Goal: Entertainment & Leisure: Browse casually

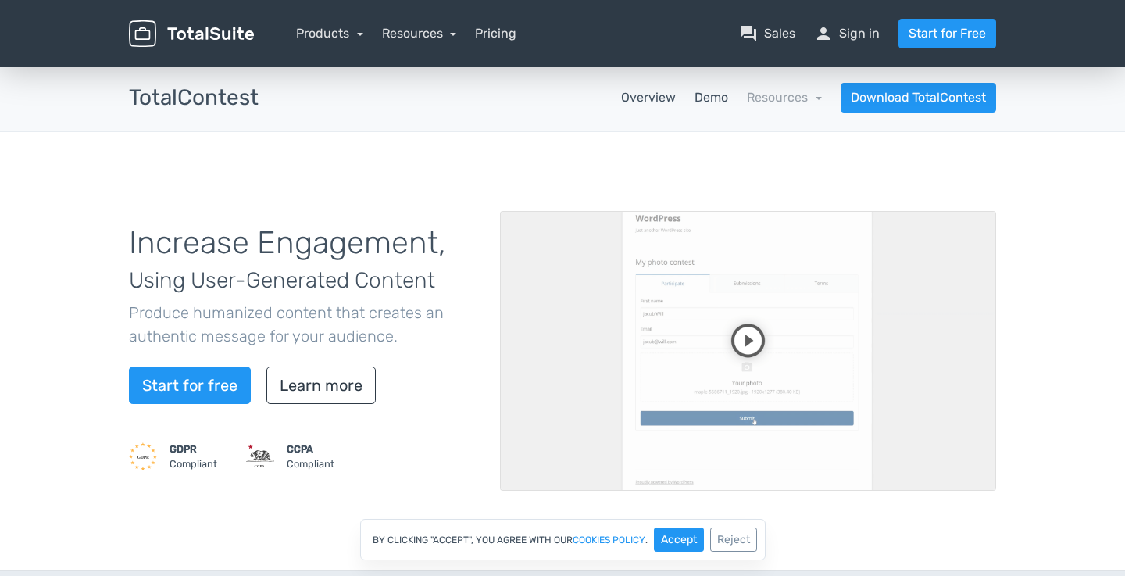
click at [726, 94] on link "Demo" at bounding box center [711, 97] width 34 height 19
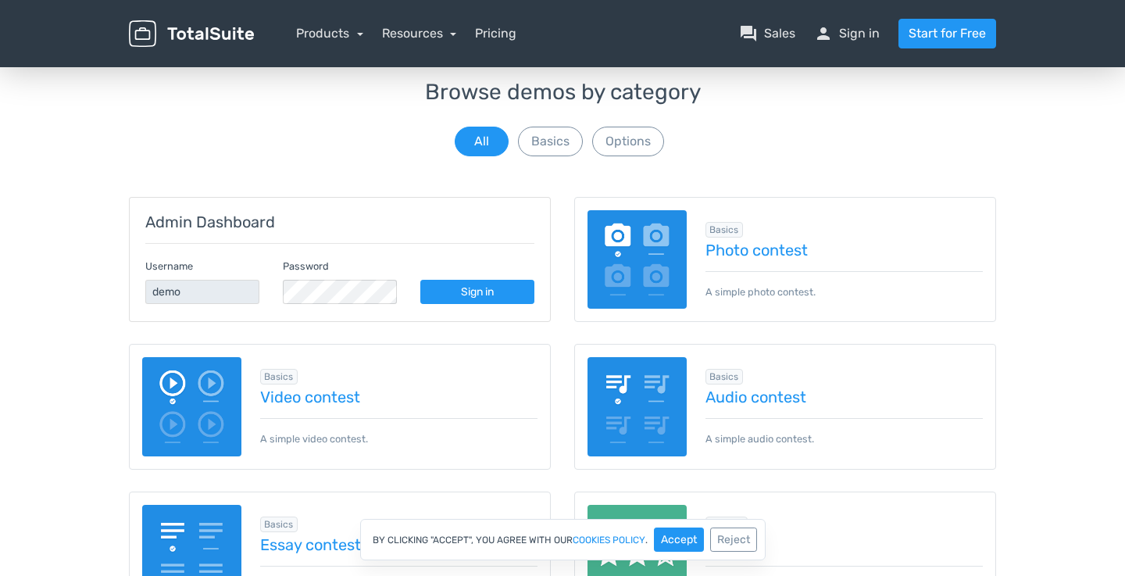
scroll to position [98, 0]
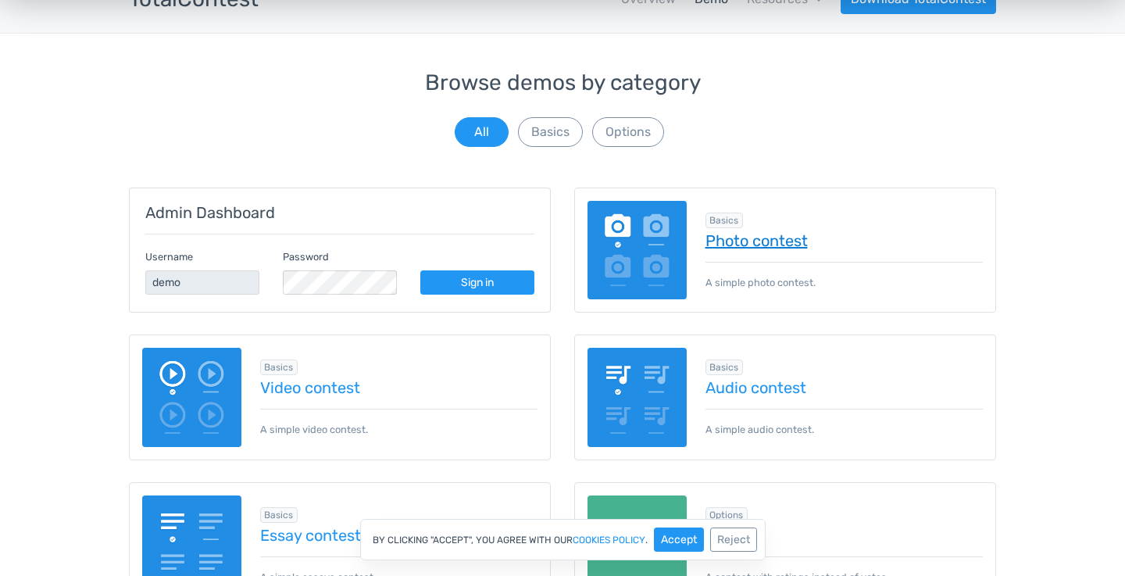
click at [791, 247] on link "Photo contest" at bounding box center [844, 240] width 278 height 17
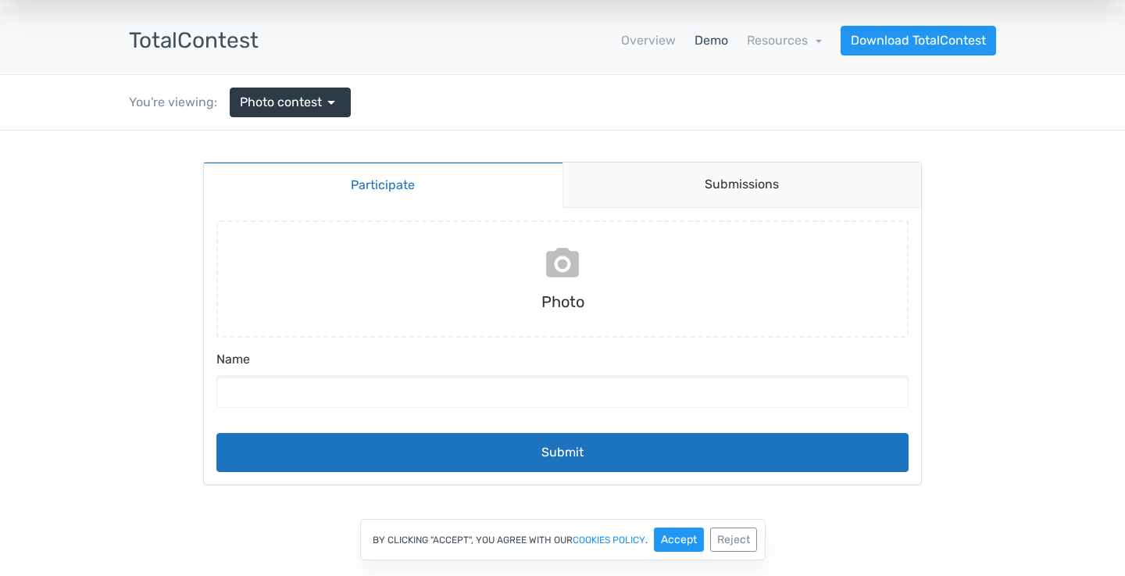
scroll to position [47, 0]
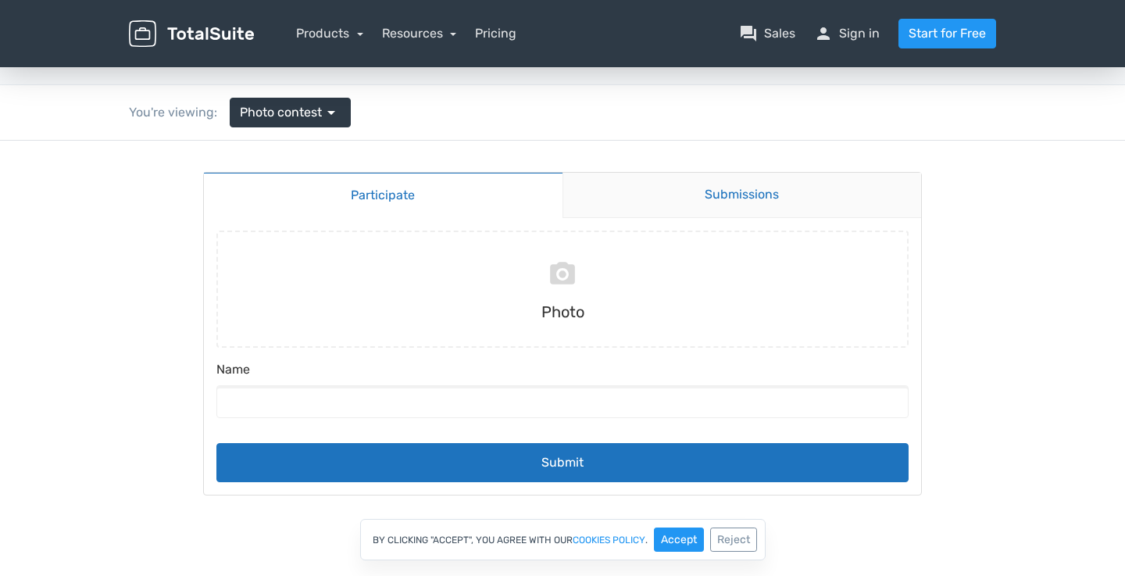
click at [674, 198] on link "Submissions" at bounding box center [741, 195] width 359 height 45
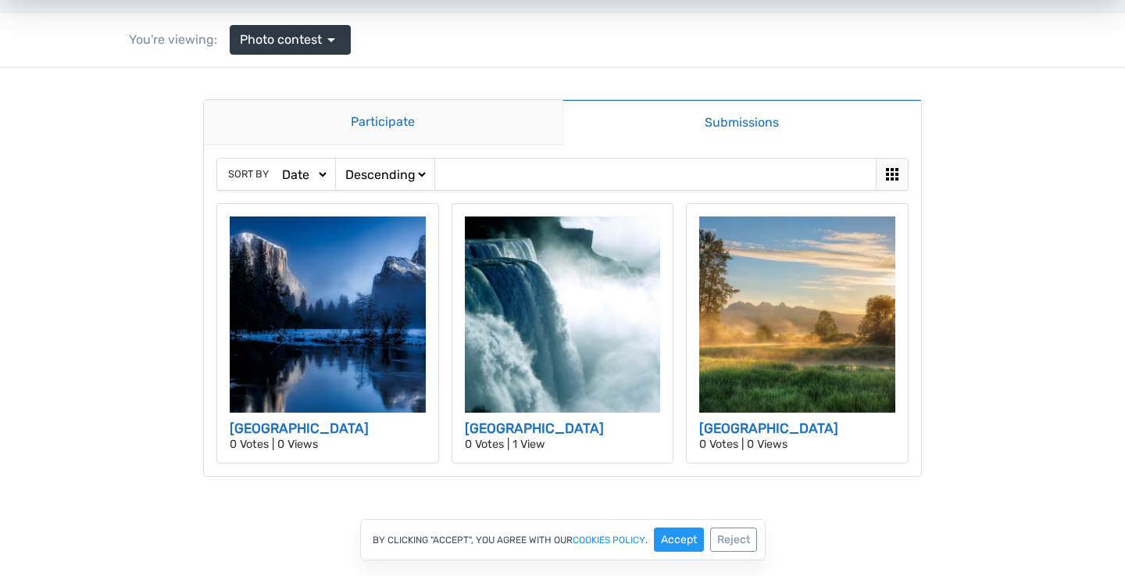
scroll to position [118, 0]
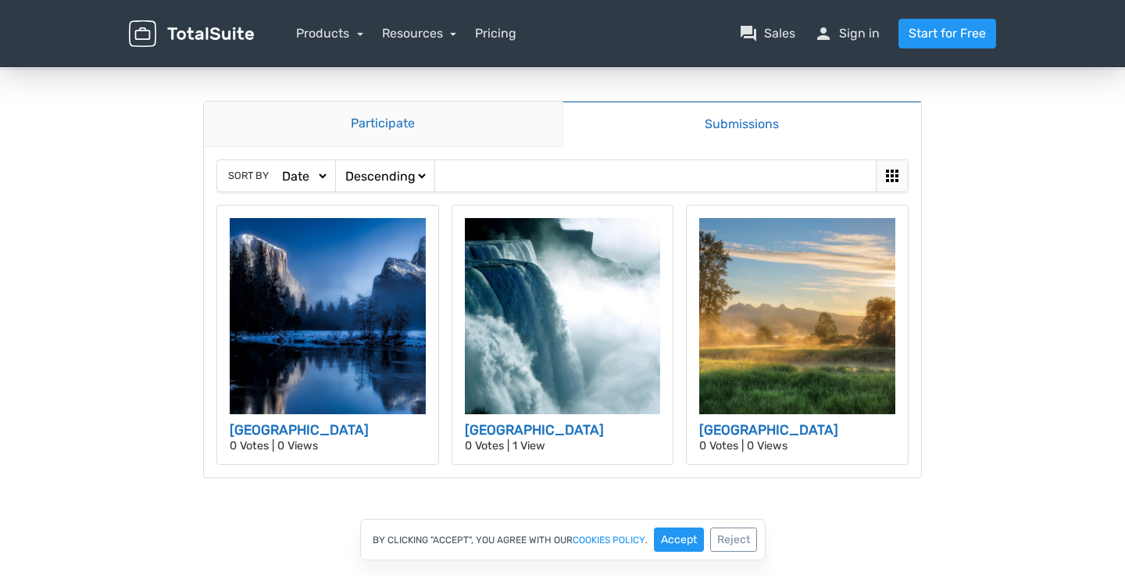
click at [409, 131] on link "Participate" at bounding box center [383, 124] width 359 height 45
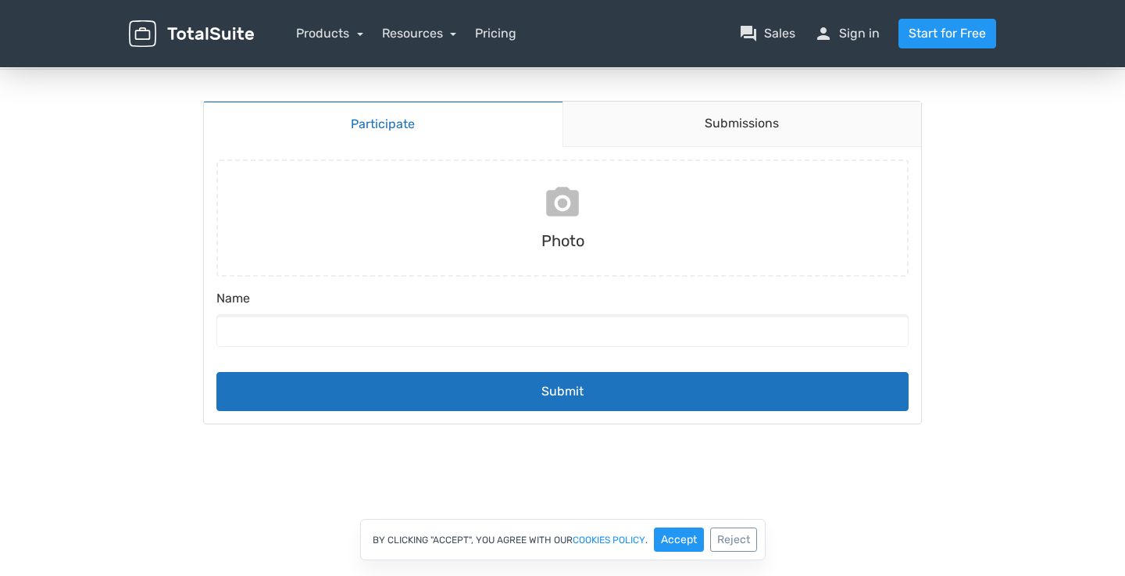
scroll to position [0, 0]
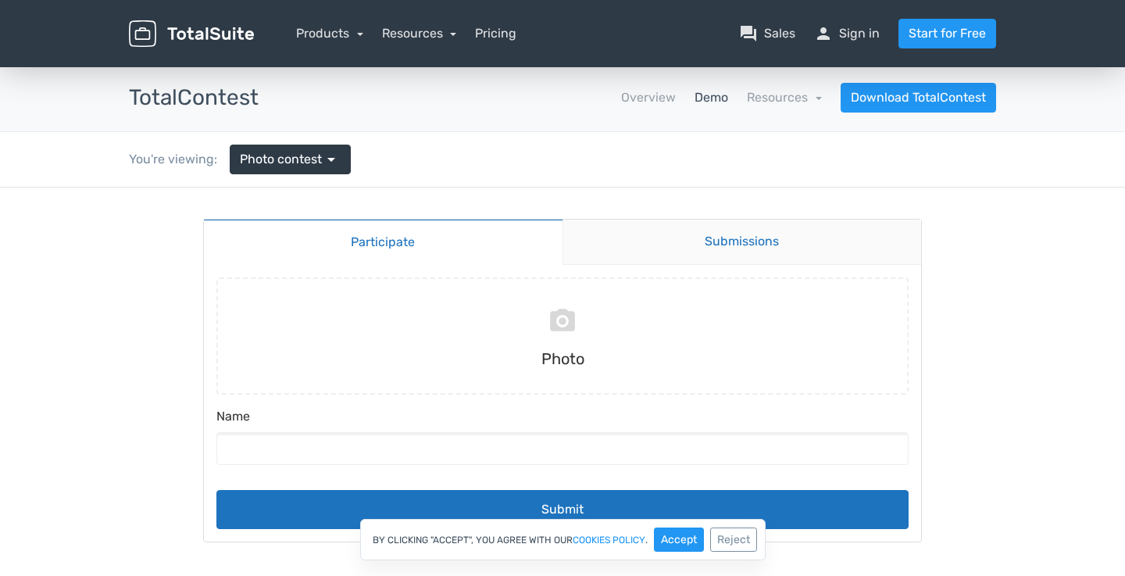
click at [674, 251] on link "Submissions" at bounding box center [741, 241] width 359 height 45
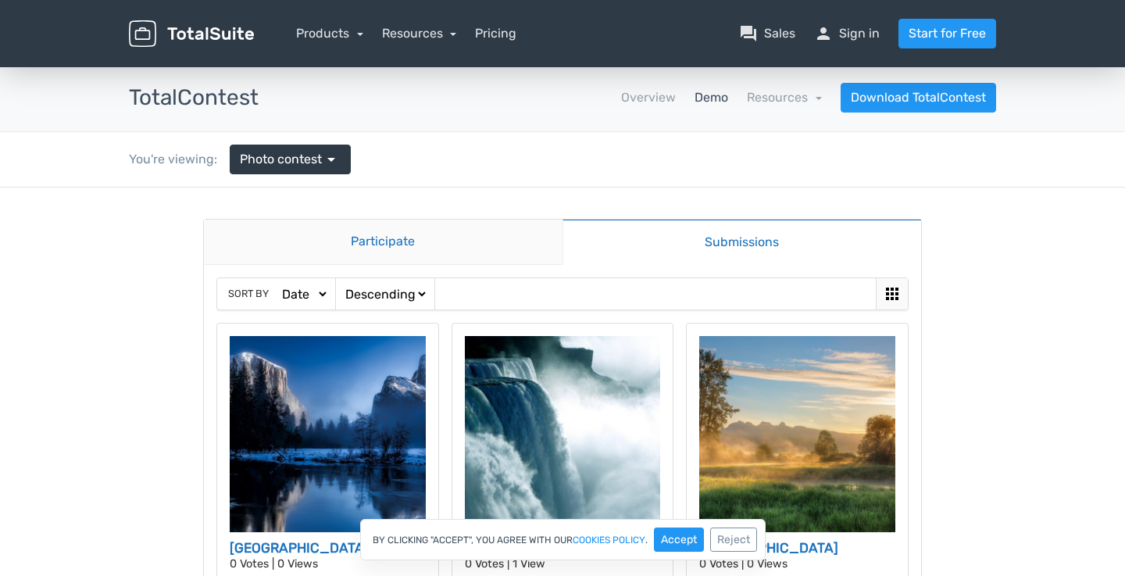
click at [530, 241] on link "Participate" at bounding box center [383, 241] width 359 height 45
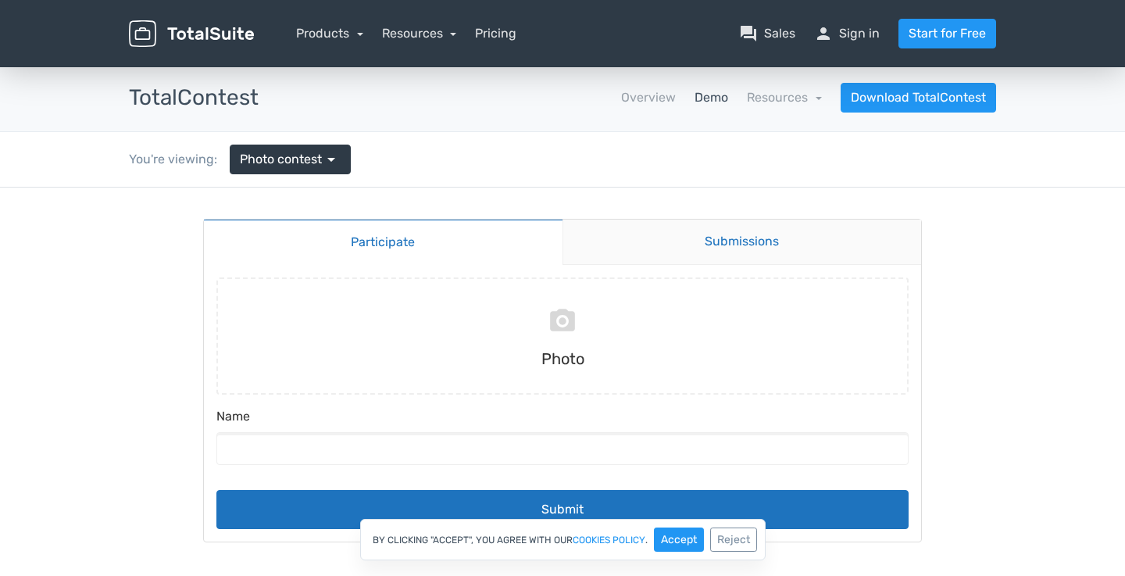
click at [619, 233] on link "Submissions" at bounding box center [741, 241] width 359 height 45
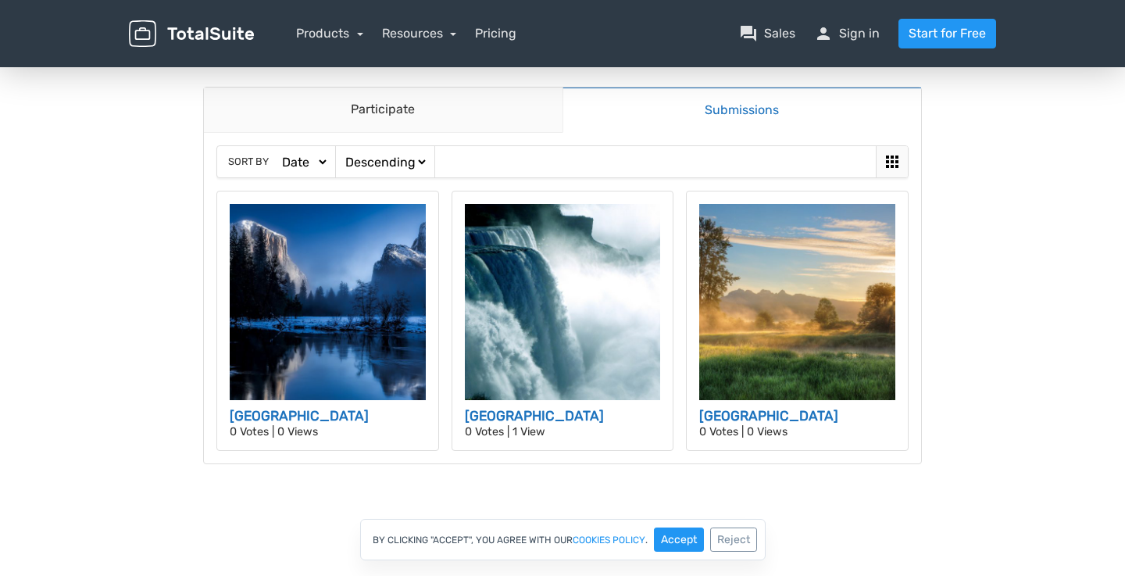
scroll to position [157, 0]
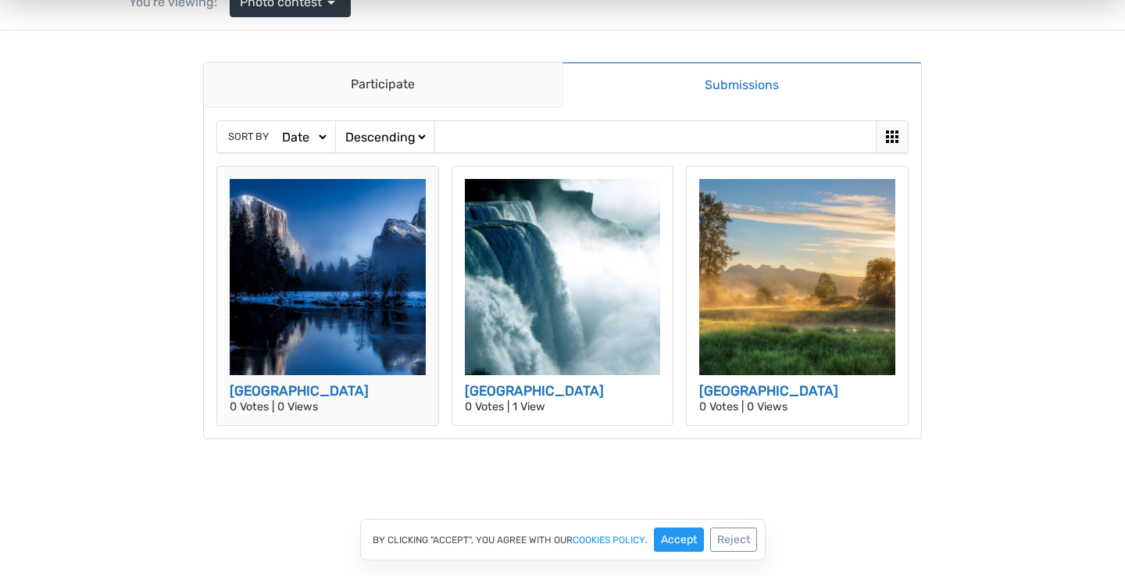
click at [366, 282] on img at bounding box center [328, 277] width 196 height 196
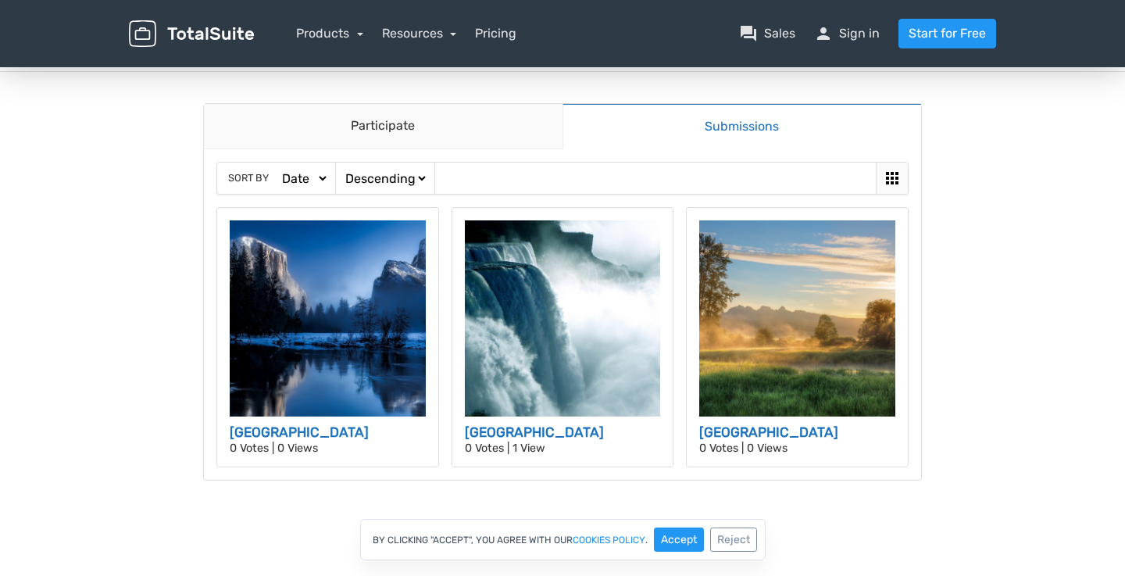
scroll to position [163, 0]
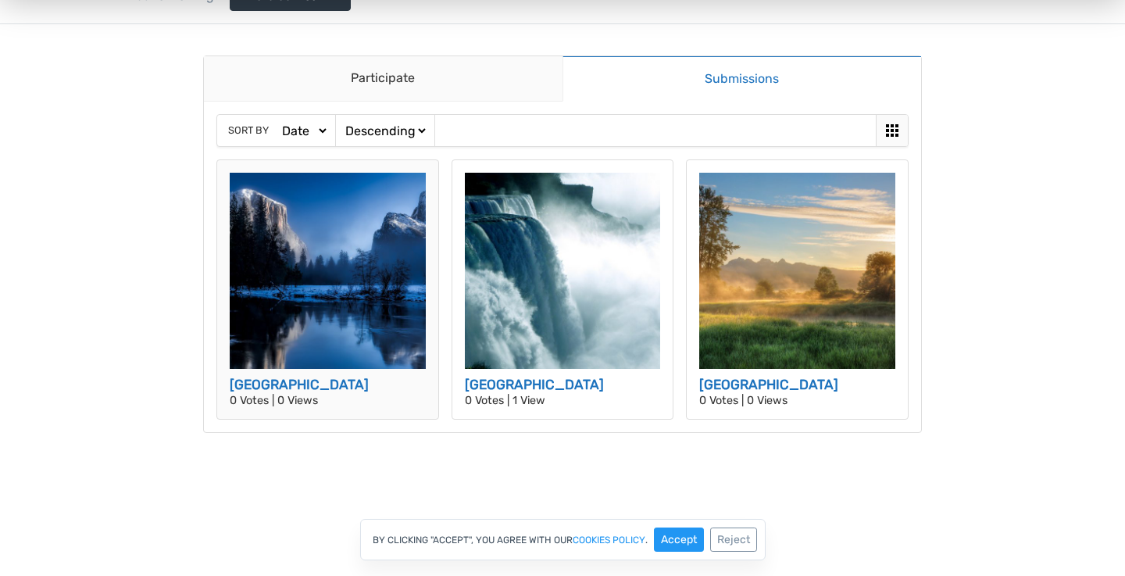
click at [331, 317] on img at bounding box center [328, 271] width 196 height 196
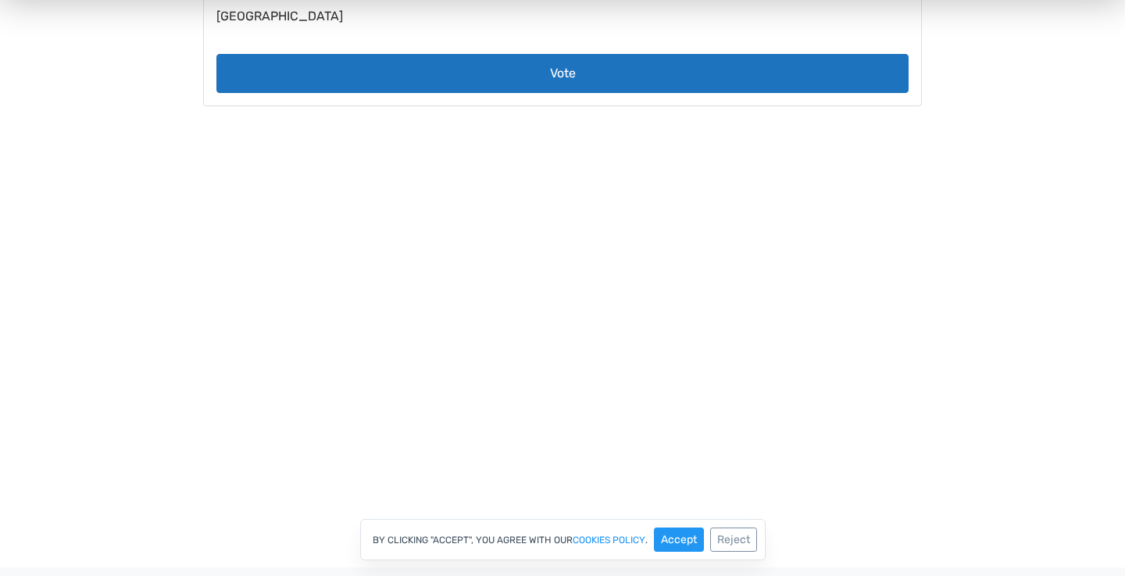
scroll to position [505, 0]
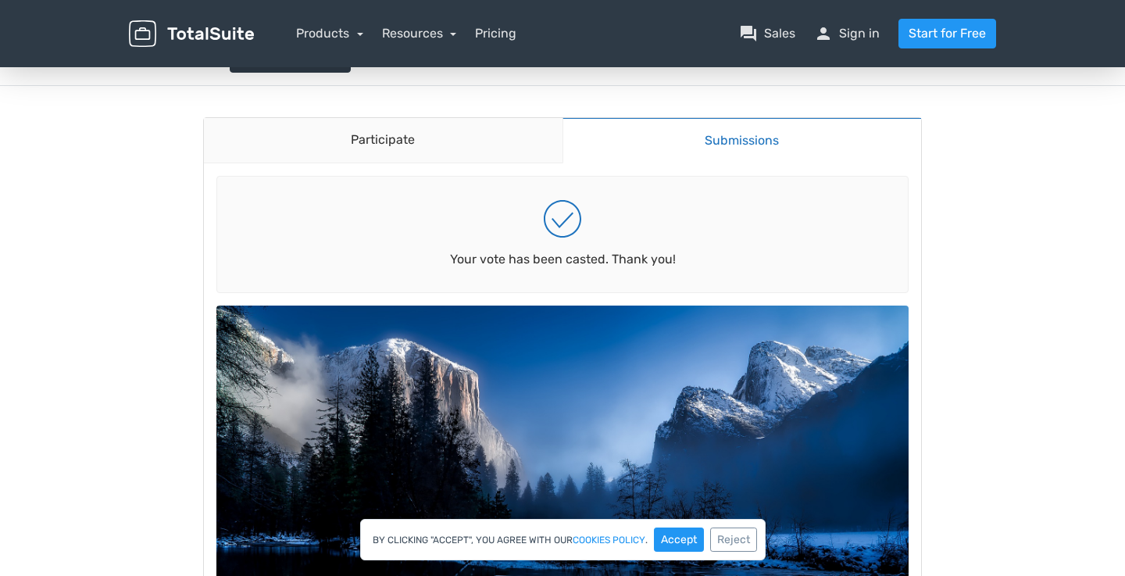
scroll to position [91, 0]
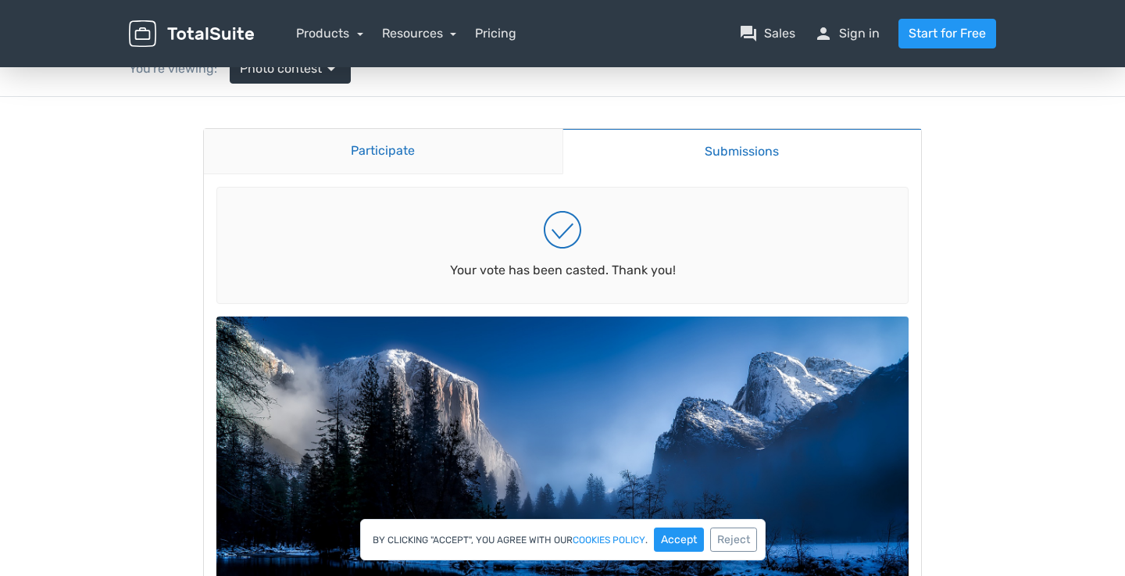
click at [318, 159] on link "Participate" at bounding box center [383, 151] width 359 height 45
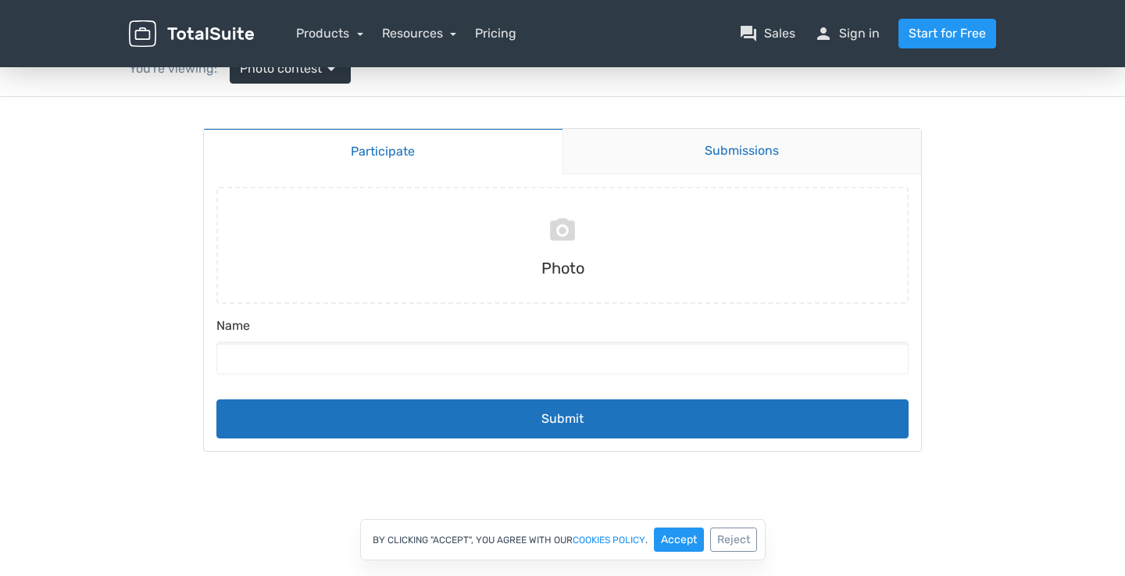
click at [651, 157] on link "Submissions" at bounding box center [741, 151] width 359 height 45
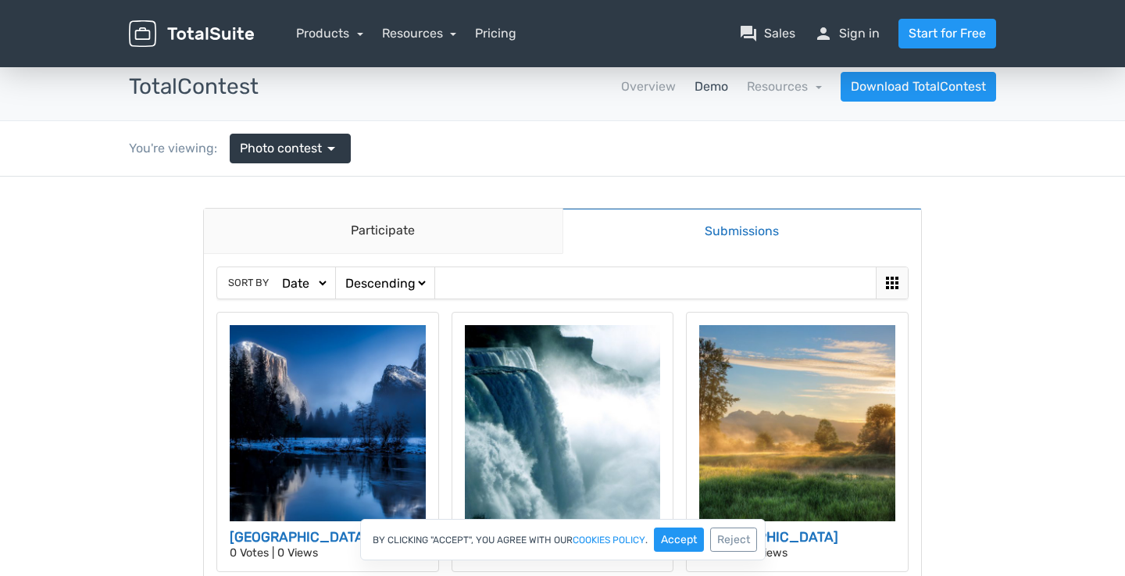
scroll to position [0, 0]
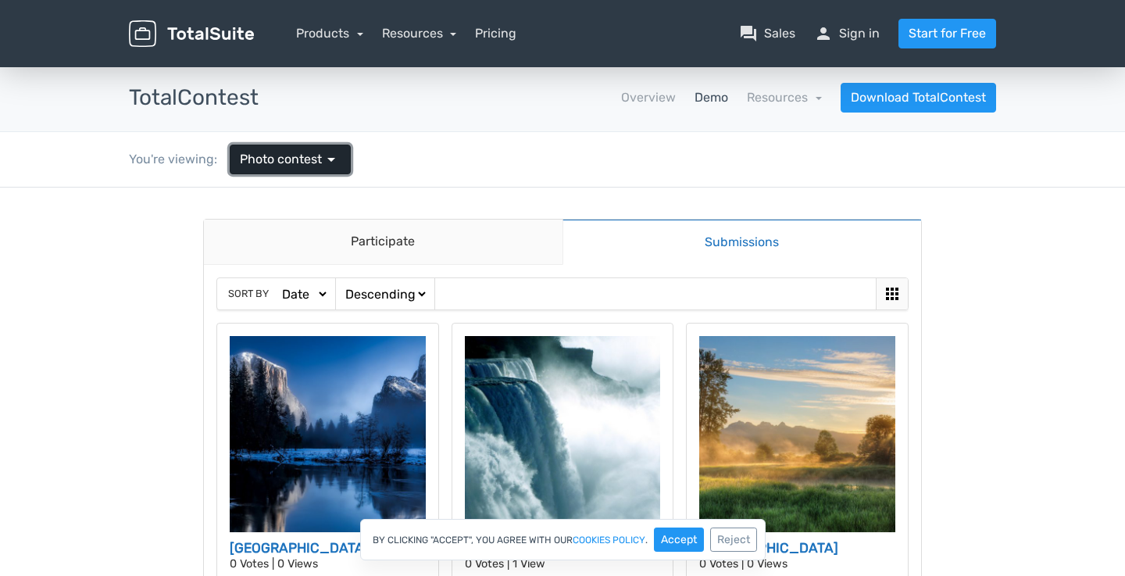
click at [341, 158] on link "Photo contest arrow_drop_down" at bounding box center [290, 160] width 121 height 30
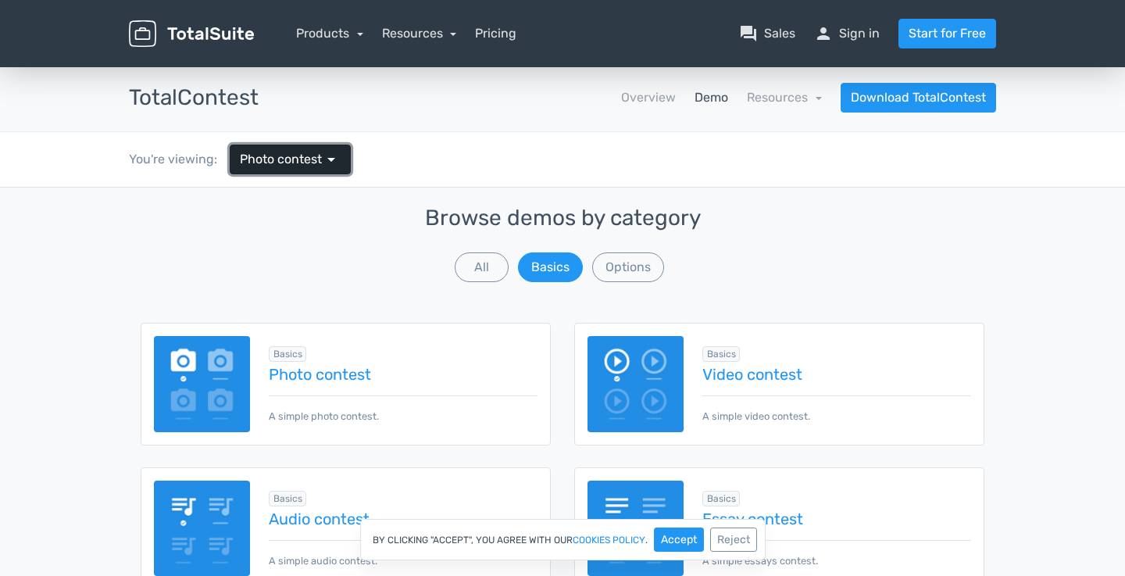
click at [341, 158] on link "Photo contest arrow_drop_down" at bounding box center [290, 160] width 121 height 30
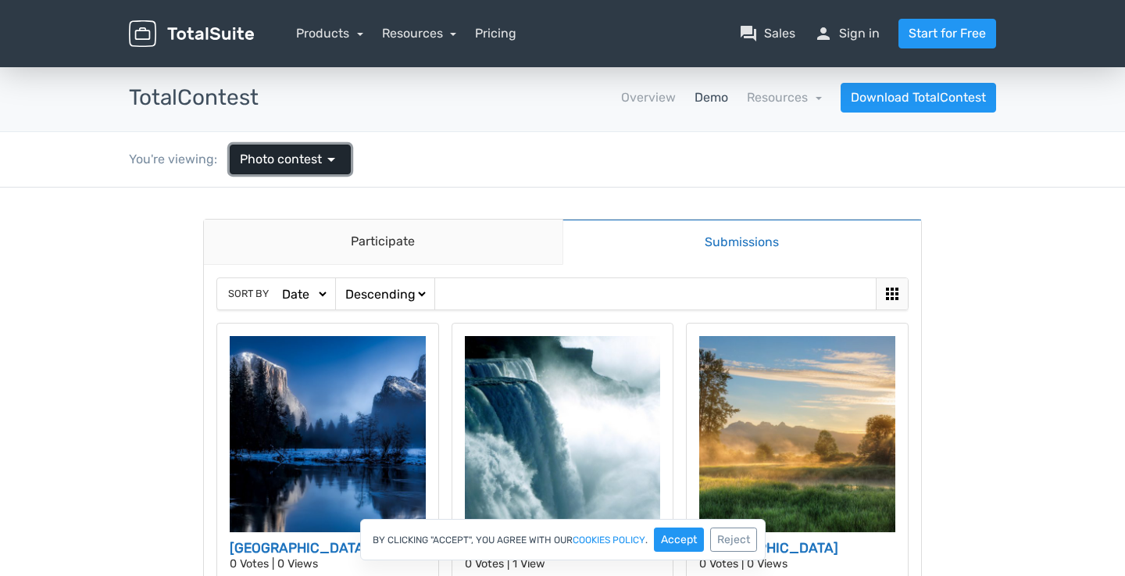
click at [341, 158] on link "Photo contest arrow_drop_down" at bounding box center [290, 160] width 121 height 30
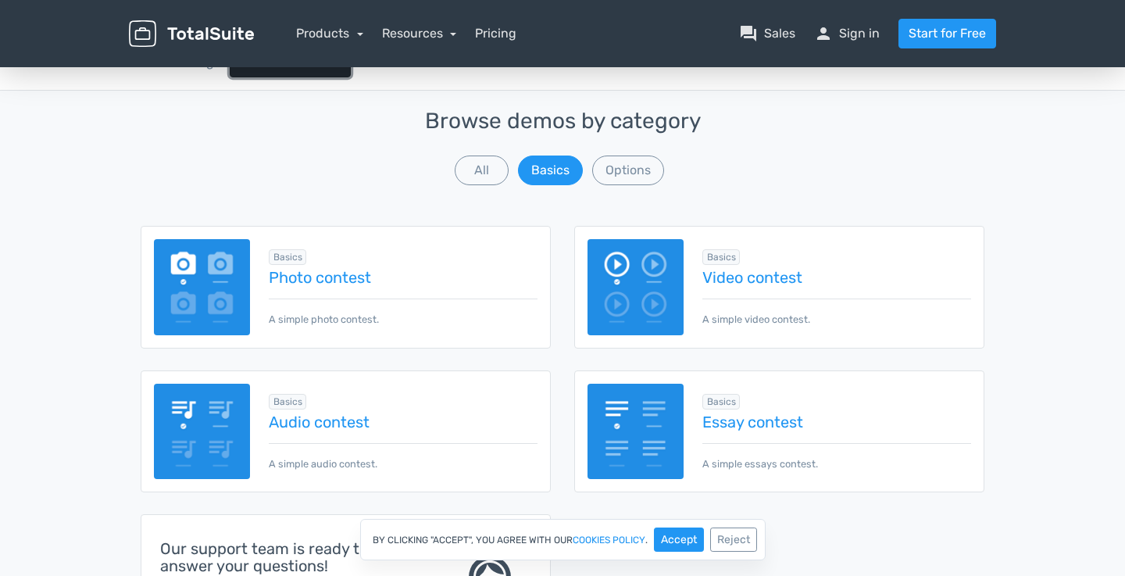
scroll to position [47, 0]
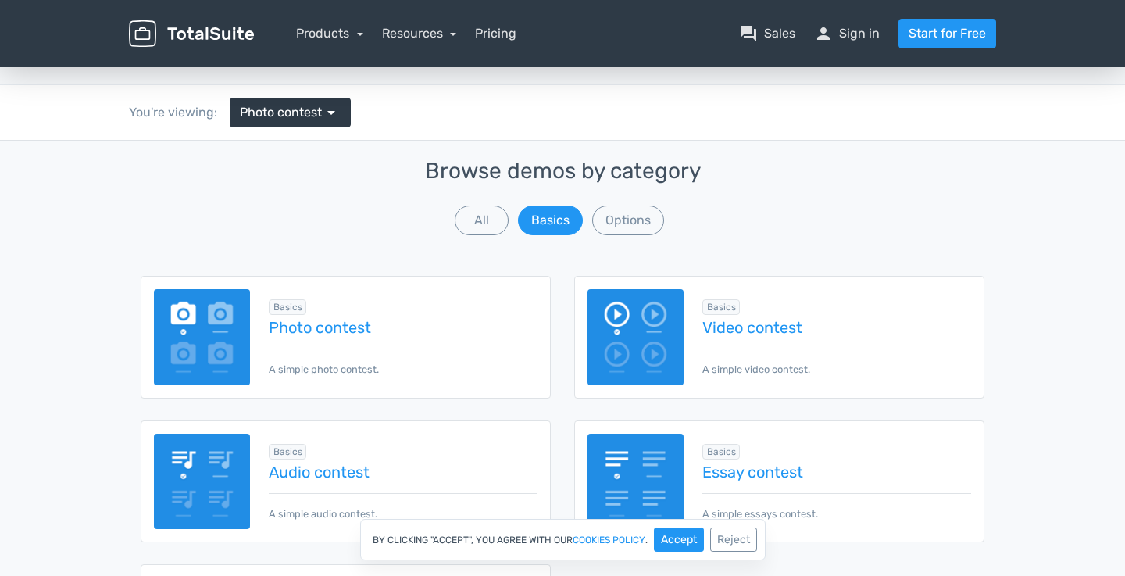
click at [327, 128] on div "You're viewing: Photo contest arrow_drop_down" at bounding box center [239, 112] width 245 height 55
click at [327, 116] on span "arrow_drop_down" at bounding box center [331, 112] width 19 height 19
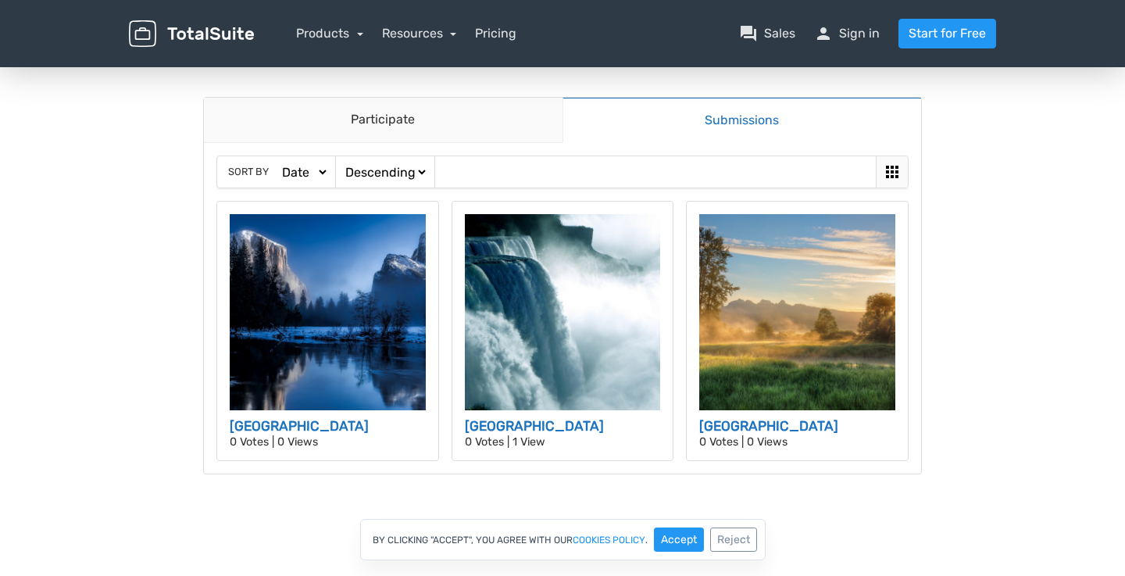
scroll to position [129, 0]
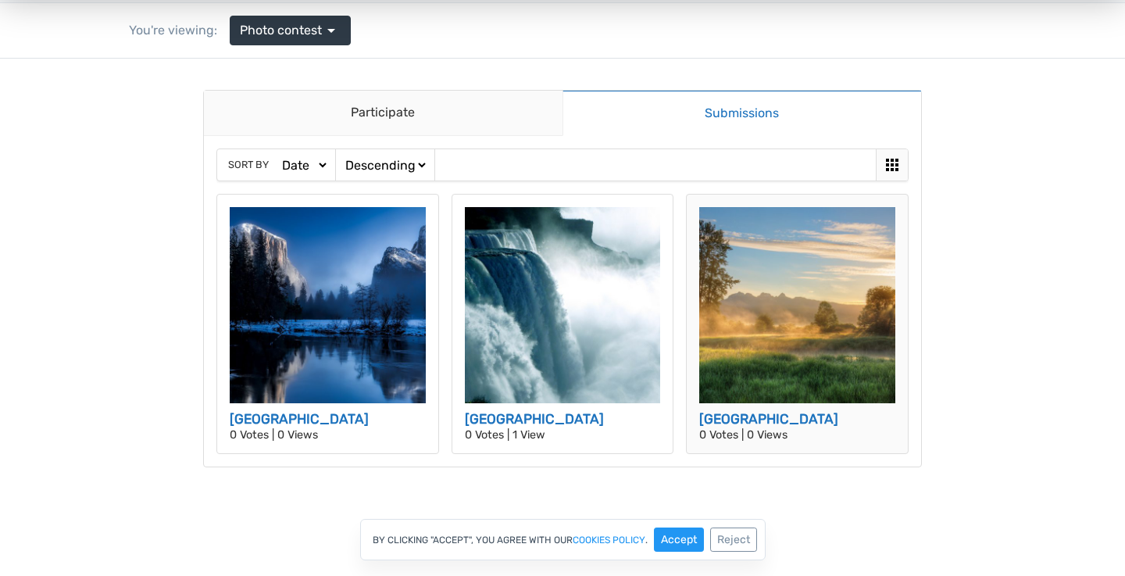
click at [726, 262] on img at bounding box center [797, 305] width 196 height 196
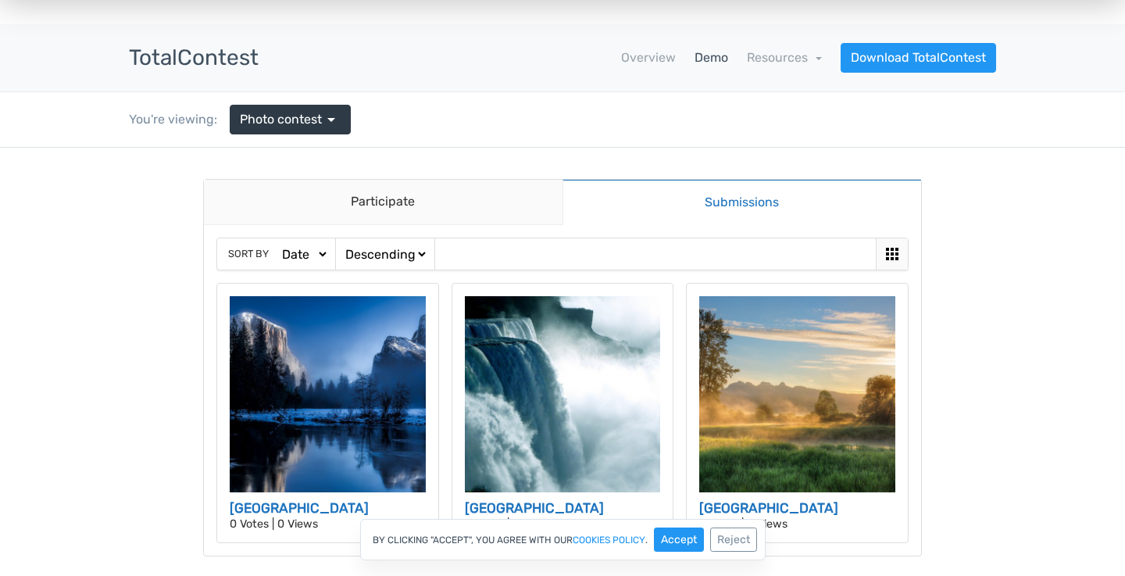
scroll to position [0, 0]
